Goal: Task Accomplishment & Management: Manage account settings

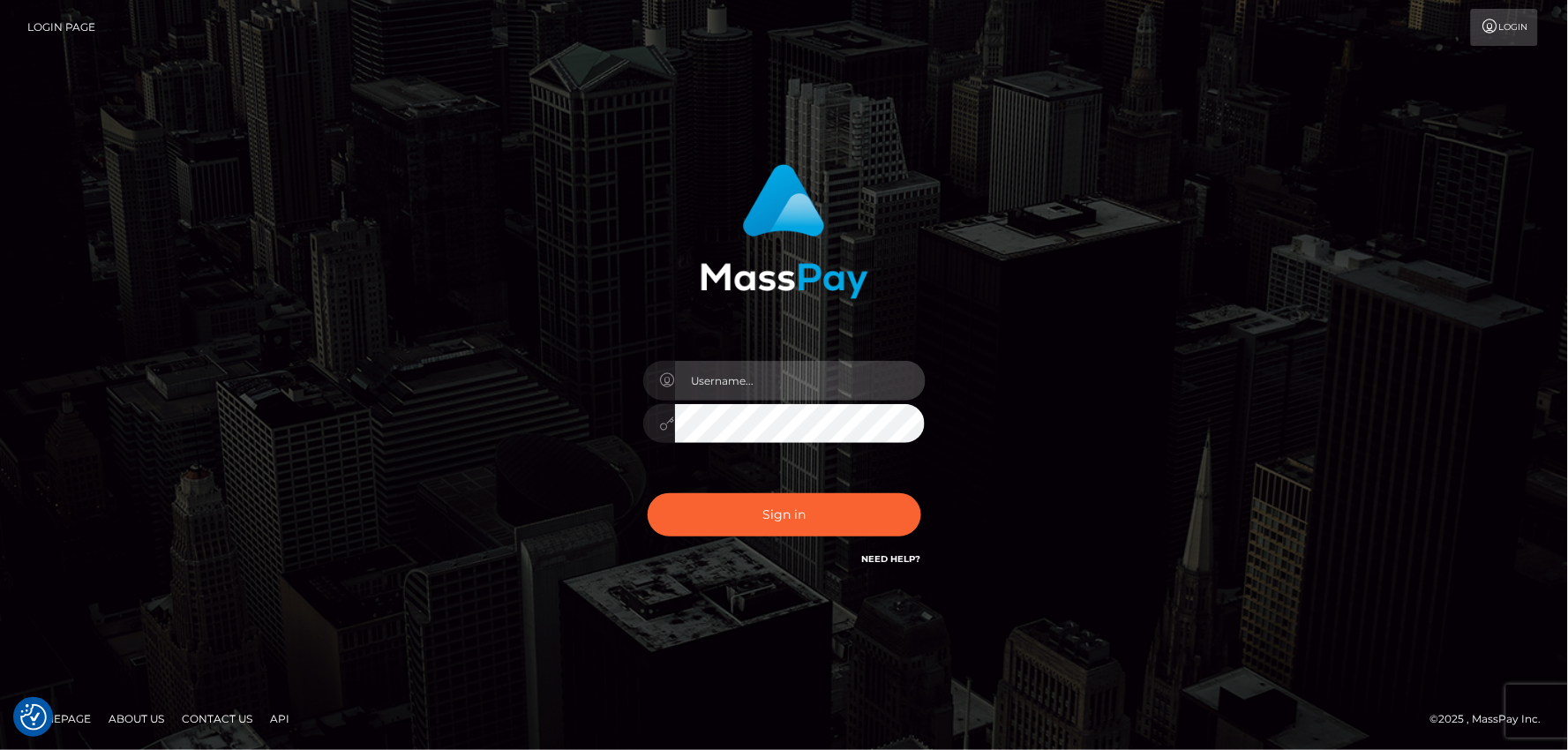
click at [710, 388] on input "text" at bounding box center [800, 380] width 251 height 40
type input "mdemassi"
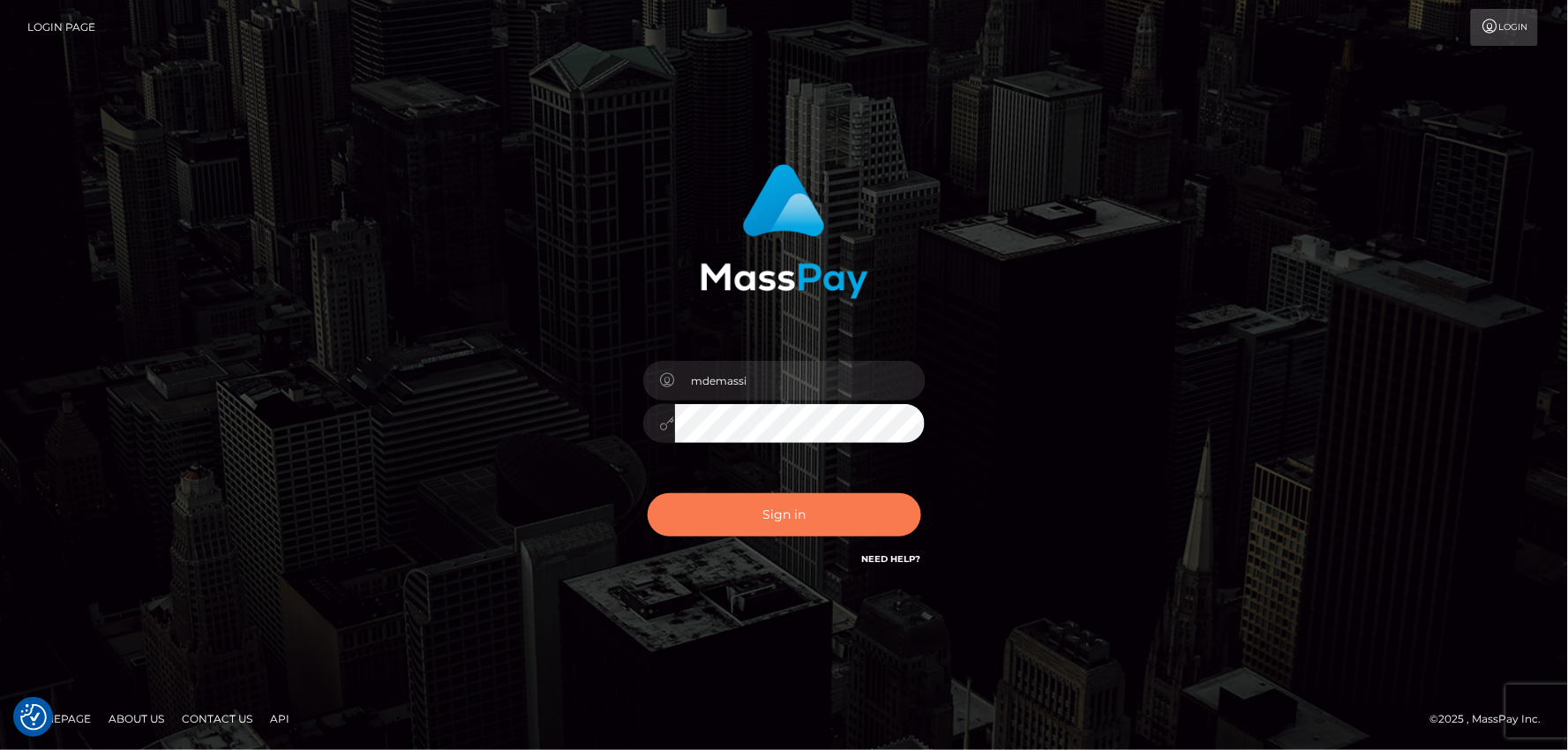
click at [786, 522] on button "Sign in" at bounding box center [784, 514] width 274 height 43
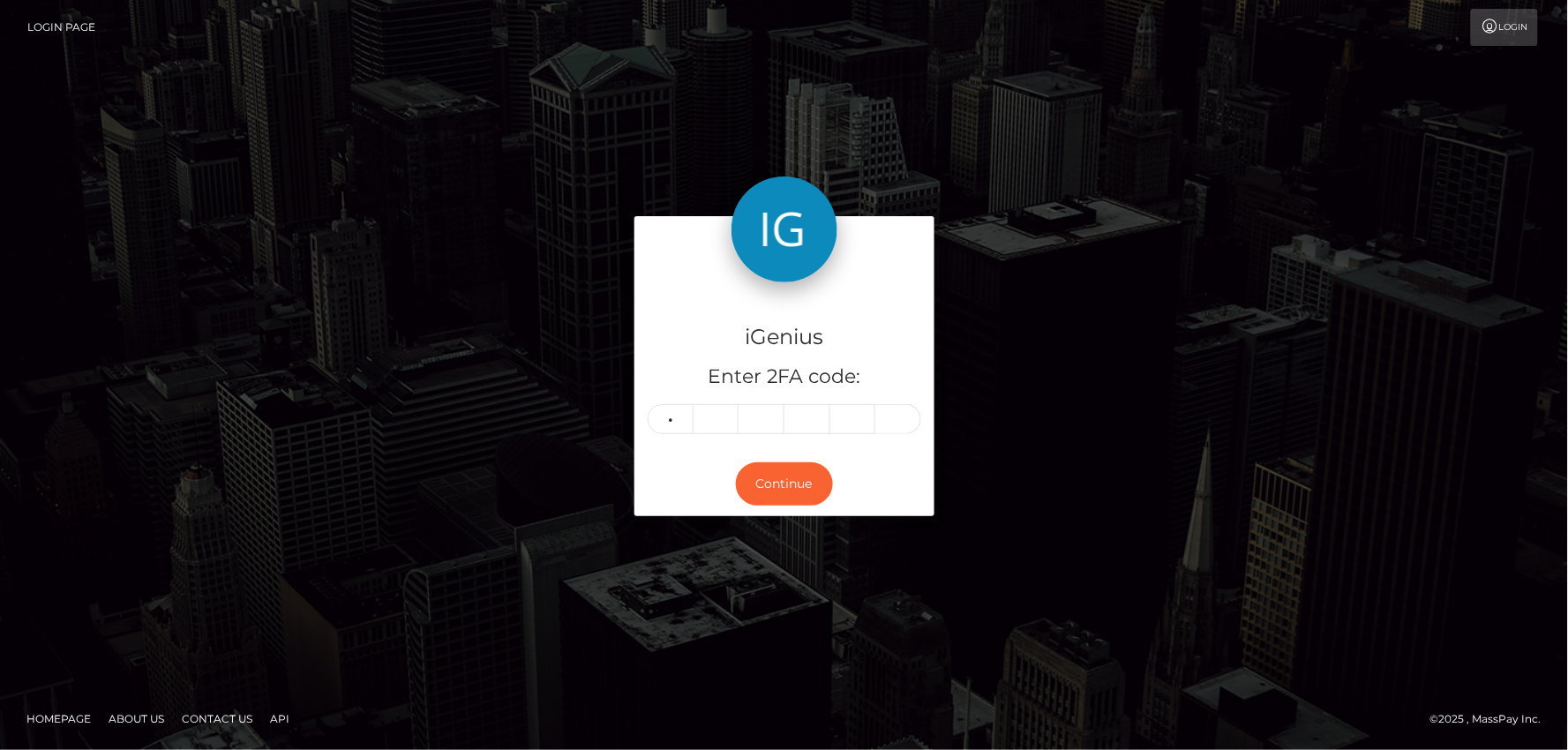
type input "5"
type input "3"
type input "1"
type input "8"
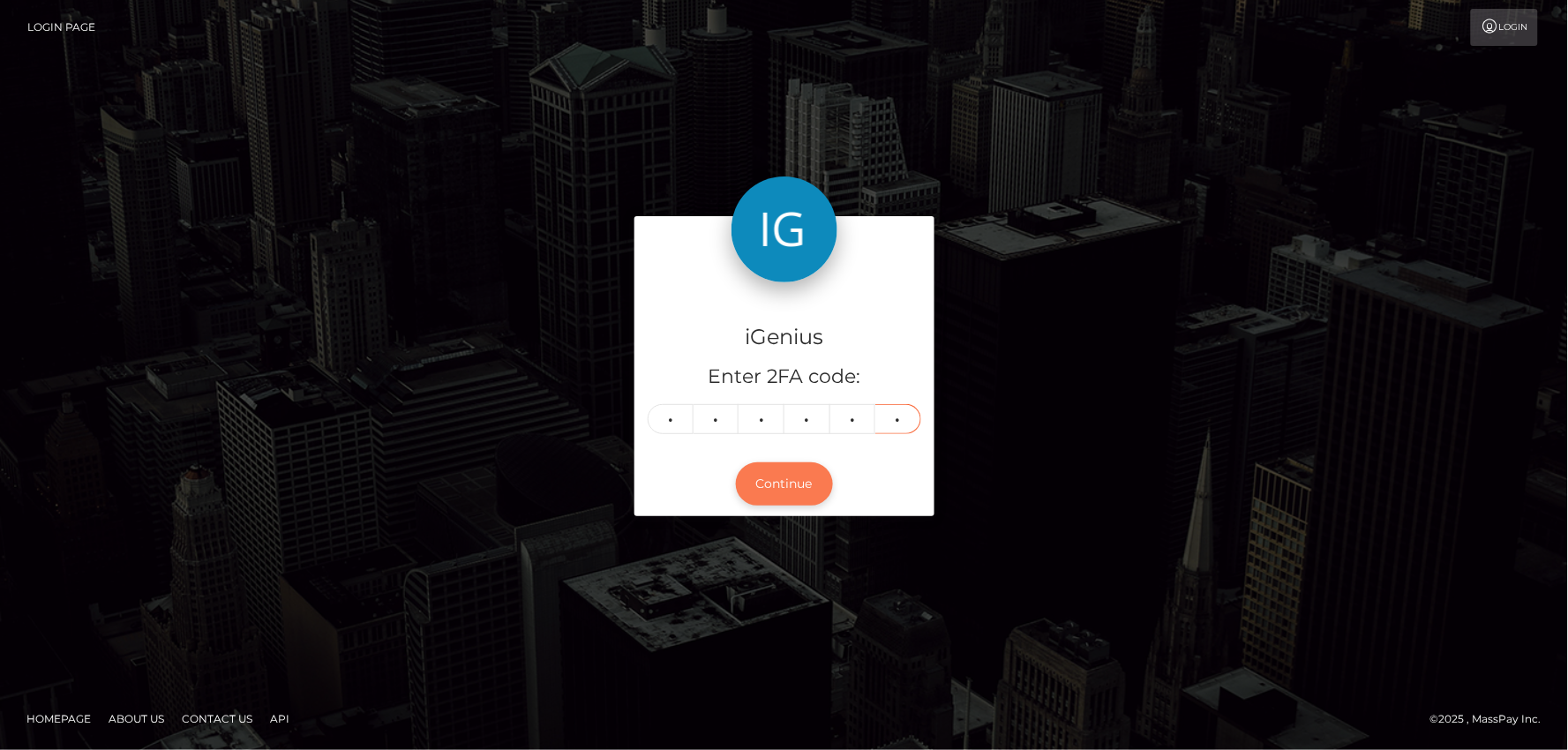
type input "5"
click at [782, 483] on button "Continue" at bounding box center [785, 483] width 97 height 43
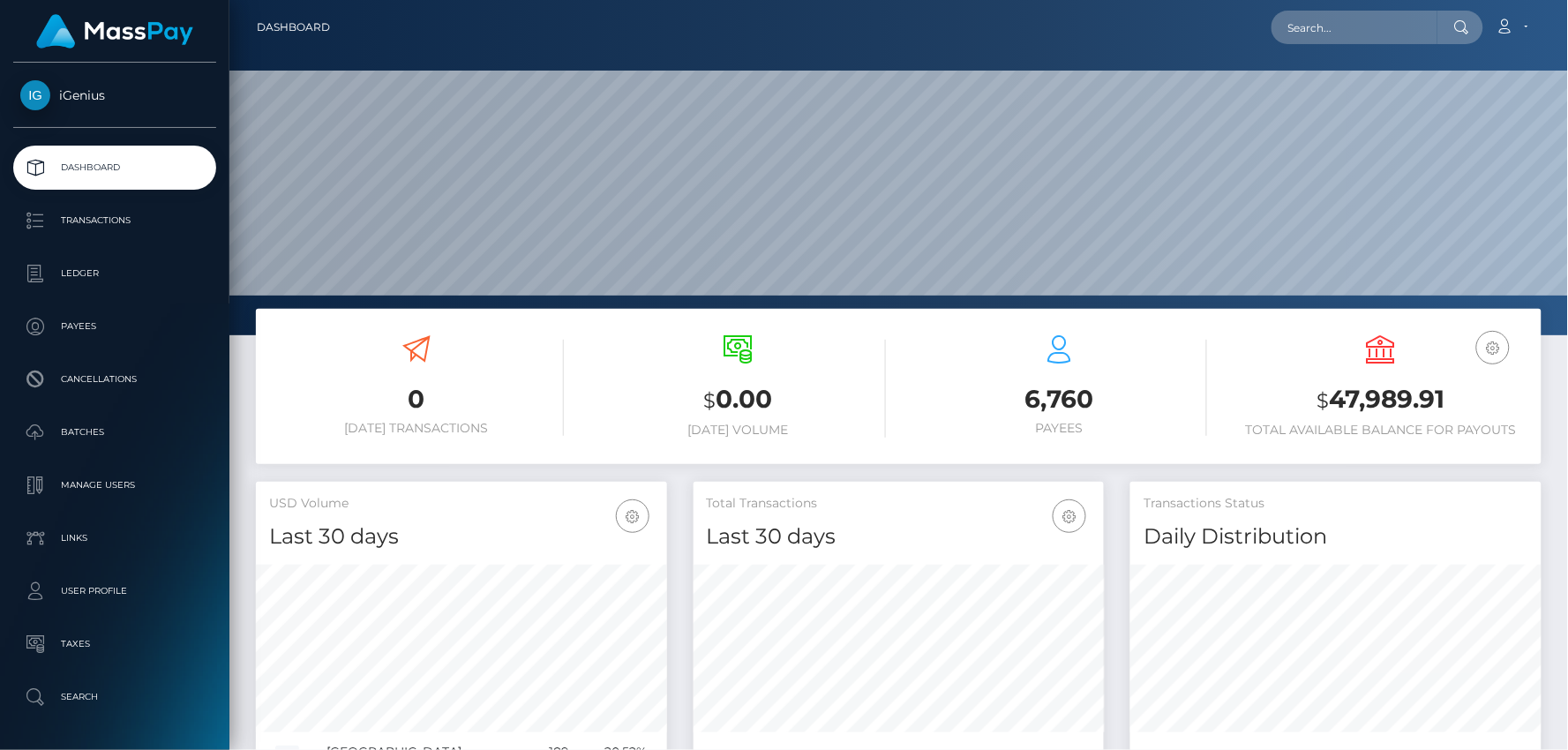
scroll to position [313, 411]
drag, startPoint x: 1304, startPoint y: 398, endPoint x: 1438, endPoint y: 398, distance: 134.0
click at [1444, 399] on h3 "$ 47,989.91" at bounding box center [1380, 399] width 295 height 36
